Goal: Task Accomplishment & Management: Manage account settings

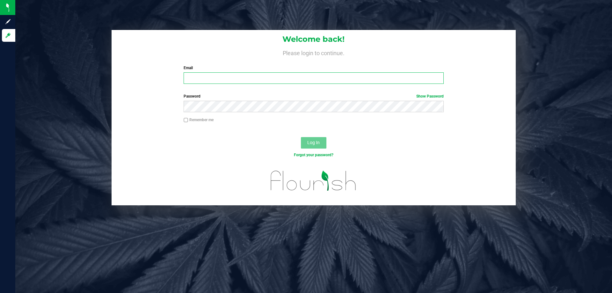
click at [250, 79] on input "Email" at bounding box center [314, 77] width 260 height 11
type input "s"
type input "[EMAIL_ADDRESS][DOMAIN_NAME]"
click at [301, 137] on button "Log In" at bounding box center [314, 142] width 26 height 11
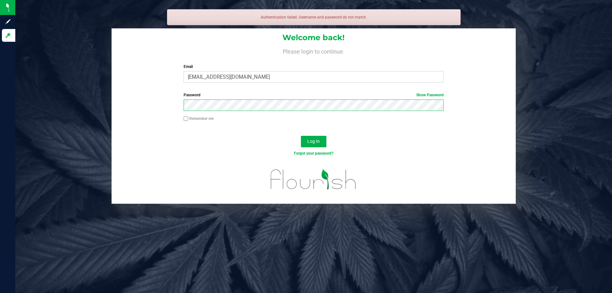
click at [301, 136] on button "Log In" at bounding box center [314, 141] width 26 height 11
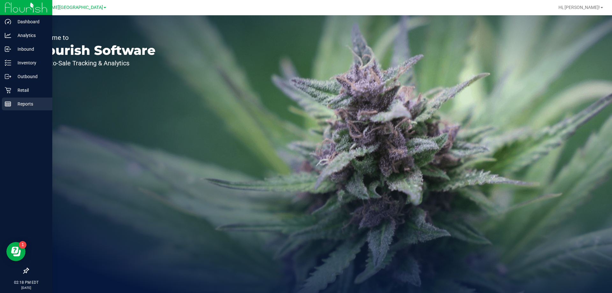
click at [8, 107] on icon at bounding box center [8, 104] width 6 height 6
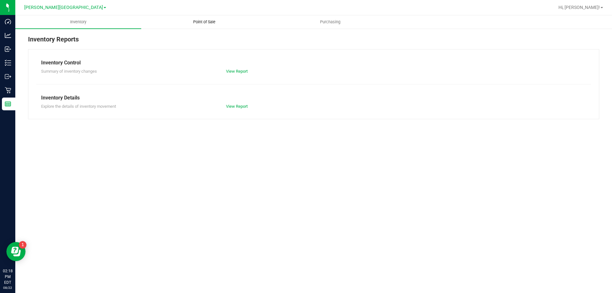
click at [209, 19] on span "Point of Sale" at bounding box center [205, 22] width 40 height 6
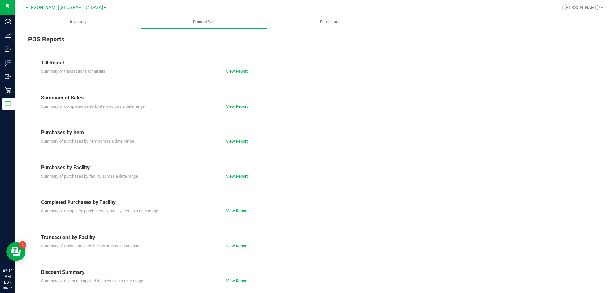
click at [235, 211] on link "View Report" at bounding box center [237, 210] width 22 height 5
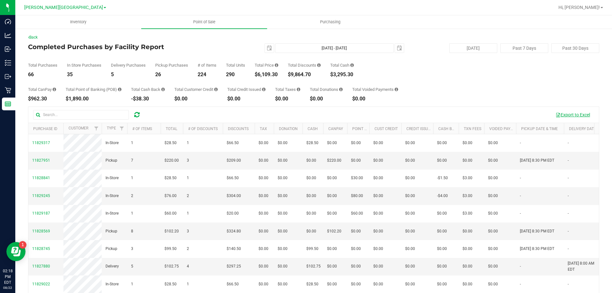
click at [566, 115] on button "Export to Excel" at bounding box center [573, 114] width 43 height 11
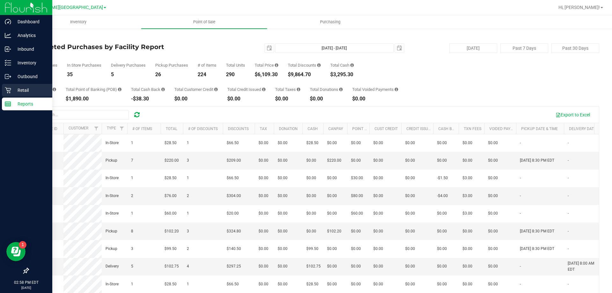
click at [12, 90] on p "Retail" at bounding box center [30, 90] width 38 height 8
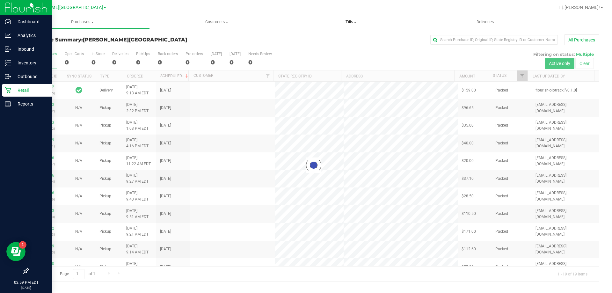
click at [351, 22] on span "Tills" at bounding box center [351, 22] width 134 height 6
click at [343, 36] on li "Manage tills" at bounding box center [351, 39] width 134 height 8
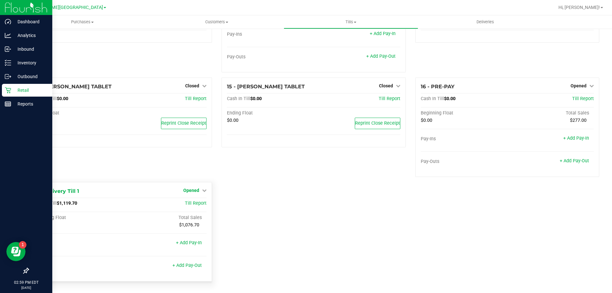
scroll to position [389, 0]
click at [191, 190] on span "Opened" at bounding box center [191, 190] width 16 height 5
click at [196, 201] on link "Close Till" at bounding box center [192, 203] width 17 height 5
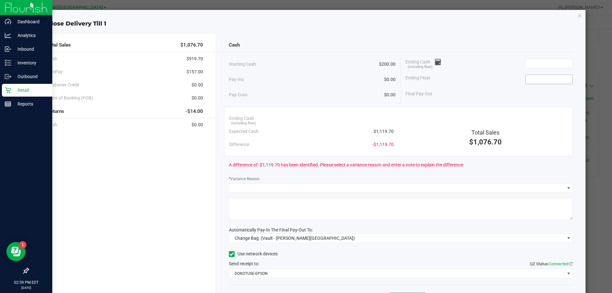
click at [550, 83] on input at bounding box center [549, 79] width 47 height 9
type input "$200.00"
click at [556, 62] on input at bounding box center [549, 63] width 47 height 9
click at [526, 61] on input "119.70" at bounding box center [549, 63] width 47 height 9
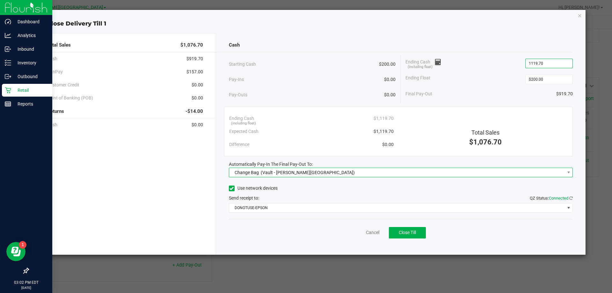
type input "$1,119.70"
click at [328, 170] on span "Change Bag (Vault - [PERSON_NAME][GEOGRAPHIC_DATA])" at bounding box center [397, 172] width 336 height 9
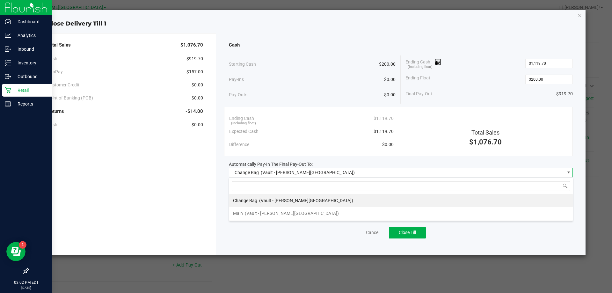
scroll to position [10, 344]
click at [294, 216] on li "Main (Vault - [PERSON_NAME][GEOGRAPHIC_DATA])" at bounding box center [401, 213] width 344 height 13
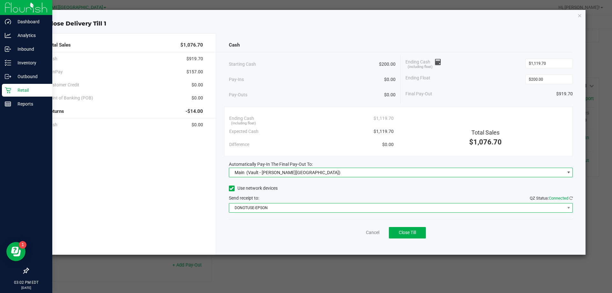
click at [291, 203] on span "DONOTUSE-EPSON" at bounding box center [397, 207] width 336 height 9
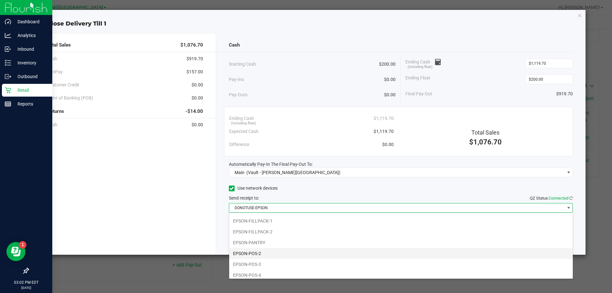
scroll to position [64, 0]
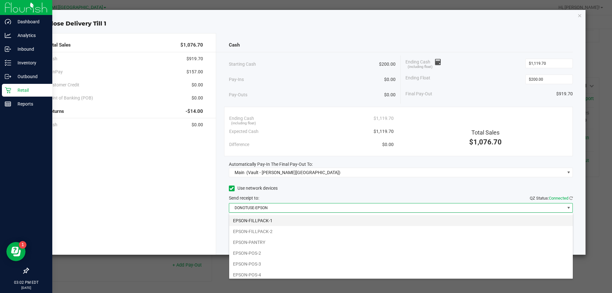
click at [265, 220] on li "EPSON-FILLPACK-1" at bounding box center [401, 220] width 344 height 11
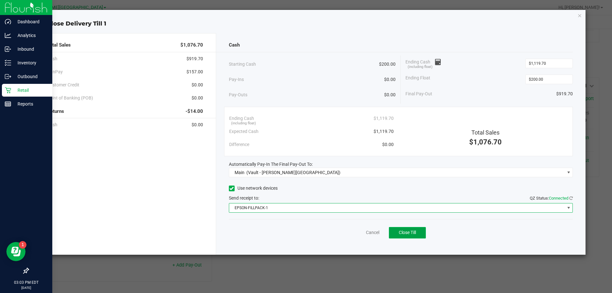
click at [398, 233] on button "Close Till" at bounding box center [407, 232] width 37 height 11
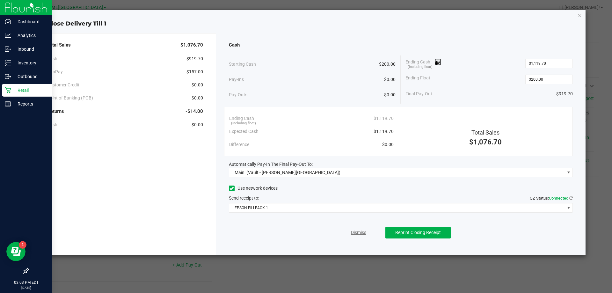
click at [356, 230] on link "Dismiss" at bounding box center [358, 232] width 15 height 7
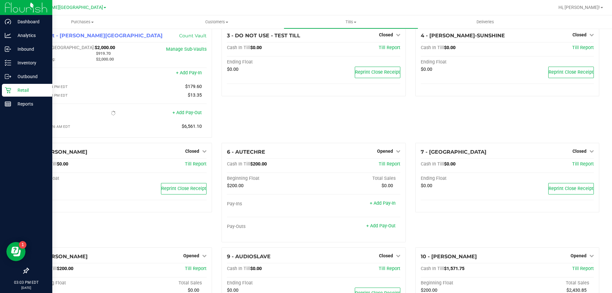
scroll to position [0, 0]
